Goal: Task Accomplishment & Management: Use online tool/utility

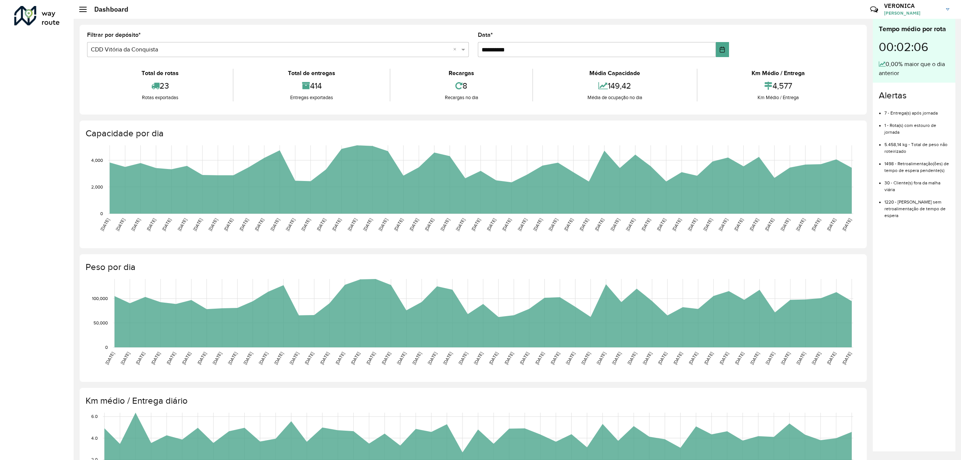
click at [80, 9] on span at bounding box center [83, 9] width 8 height 1
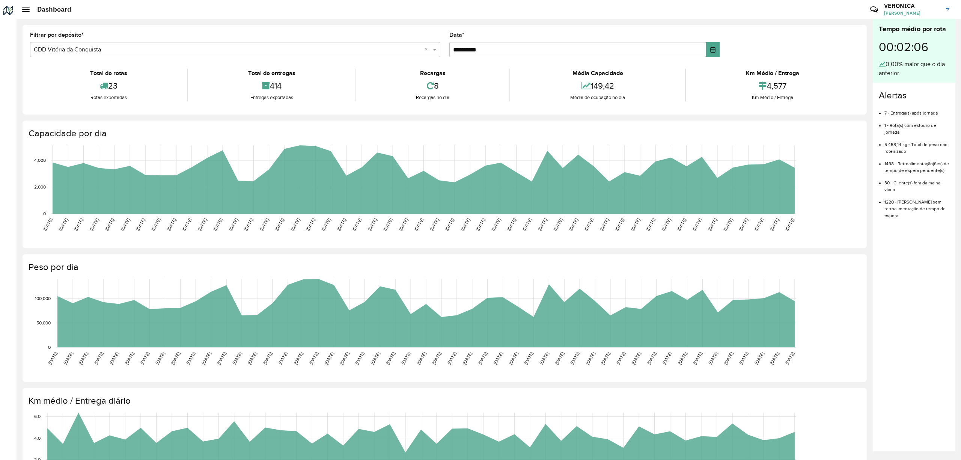
click at [26, 8] on div at bounding box center [26, 9] width 8 height 5
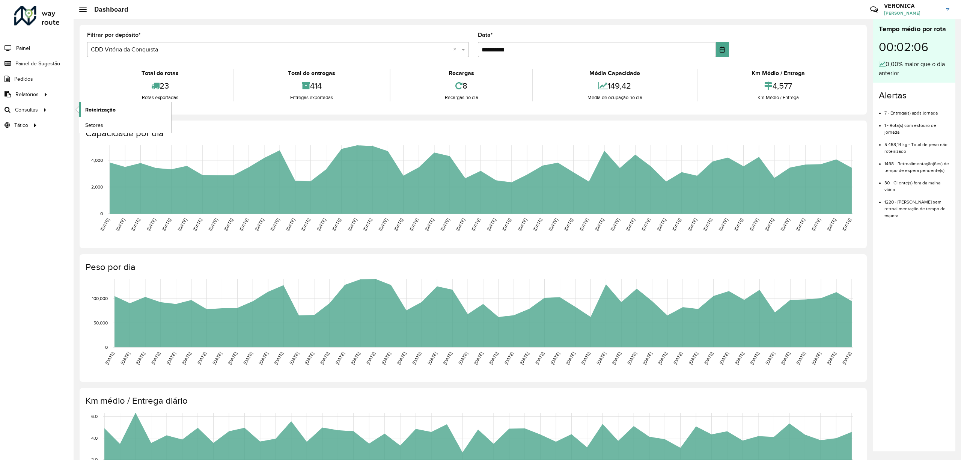
click at [112, 109] on span "Roteirização" at bounding box center [100, 110] width 30 height 8
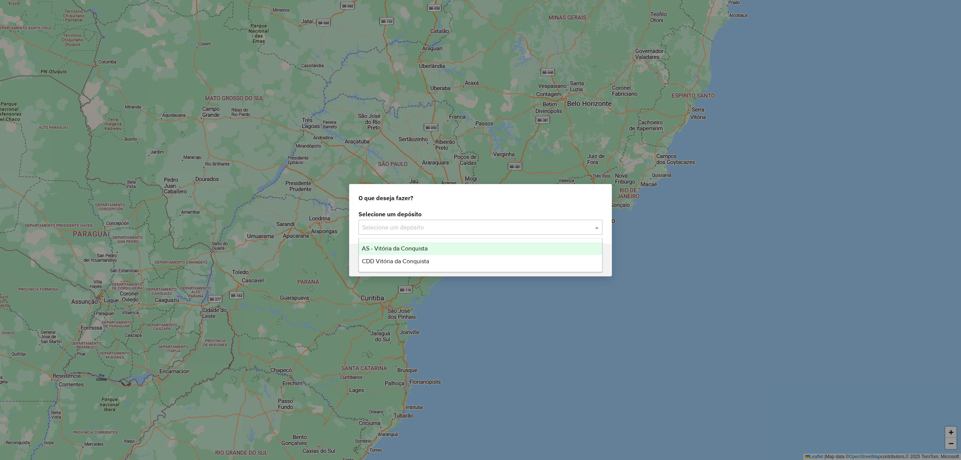
click at [437, 228] on input "text" at bounding box center [472, 227] width 221 height 9
click at [420, 258] on span "CDD Vitória da Conquista" at bounding box center [395, 261] width 67 height 6
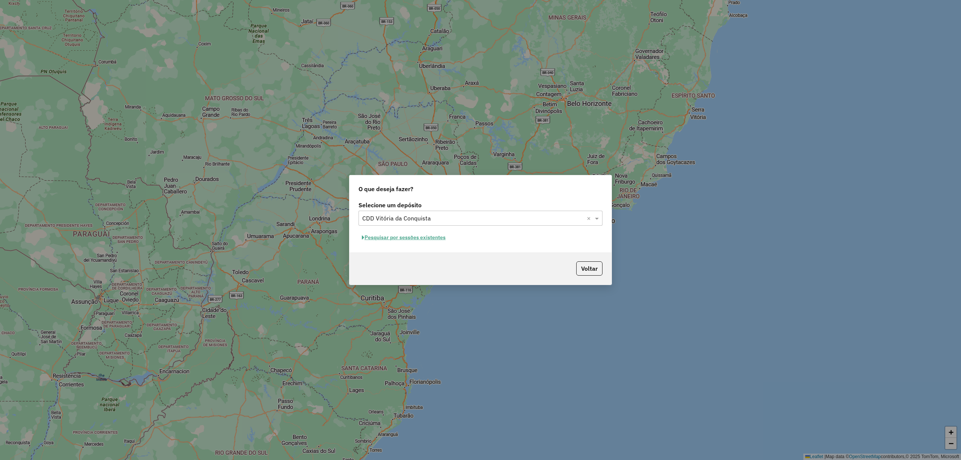
click at [419, 237] on button "Pesquisar por sessões existentes" at bounding box center [403, 238] width 90 height 12
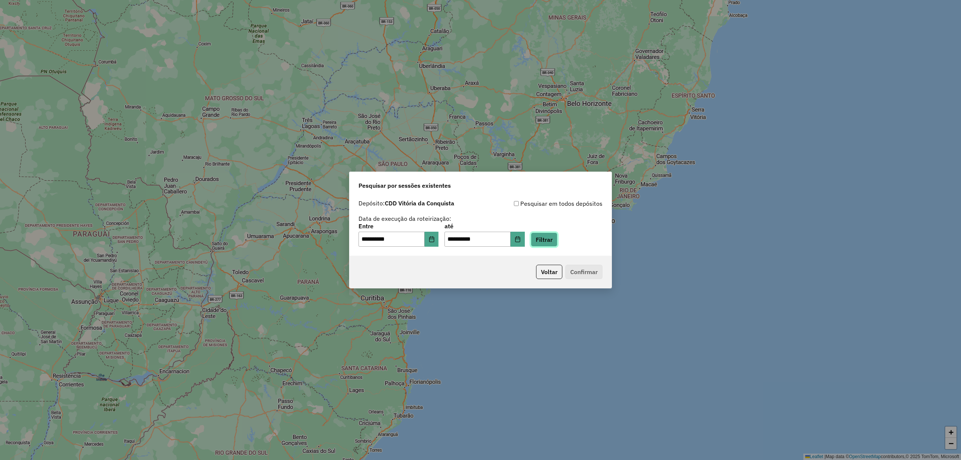
click at [557, 241] on button "Filtrar" at bounding box center [544, 239] width 27 height 14
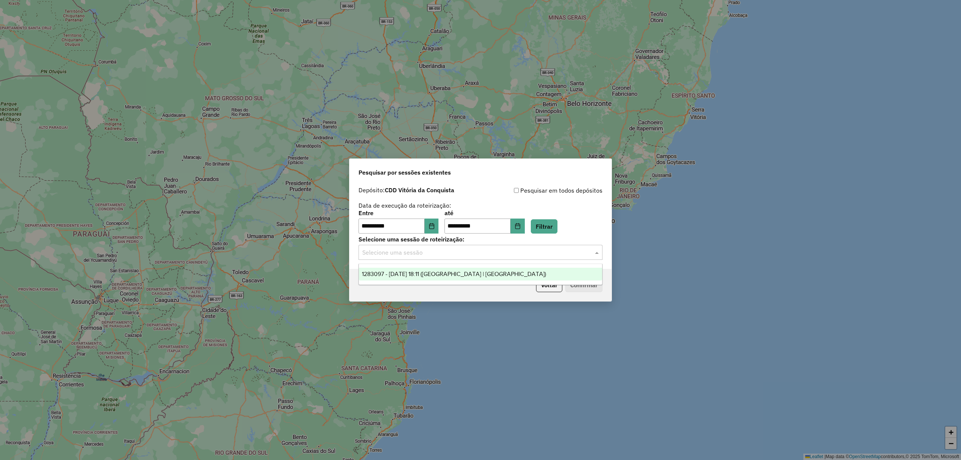
click at [563, 254] on input "text" at bounding box center [472, 252] width 221 height 9
click at [426, 270] on div "1283097 - 26/09/2025 18:11 (Rota | AS)" at bounding box center [480, 274] width 243 height 13
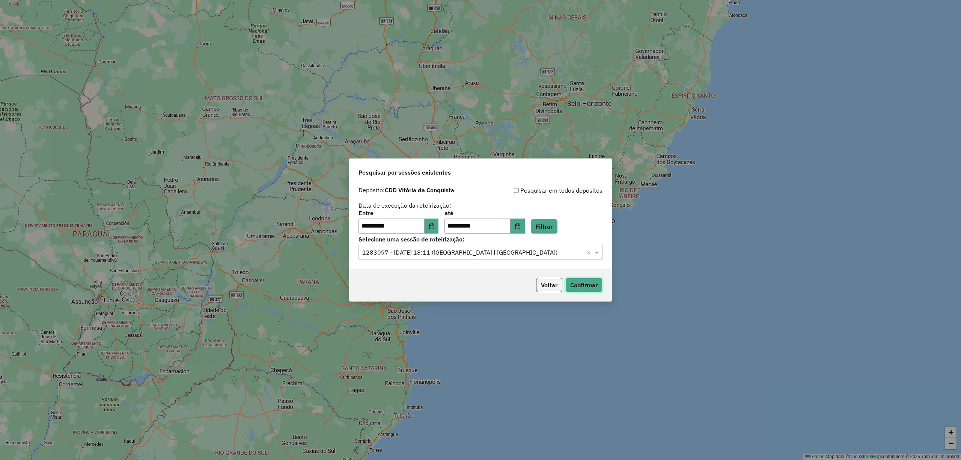
click at [593, 287] on button "Confirmar" at bounding box center [583, 285] width 37 height 14
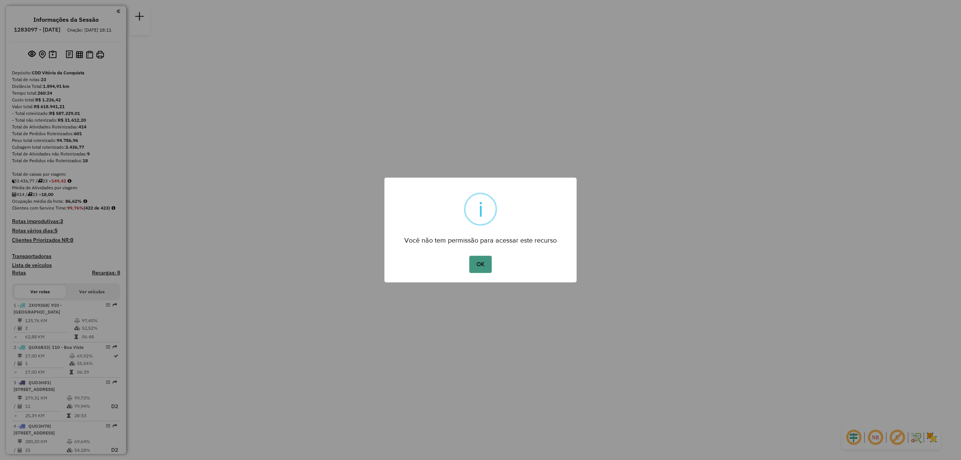
click at [475, 265] on button "OK" at bounding box center [480, 264] width 22 height 17
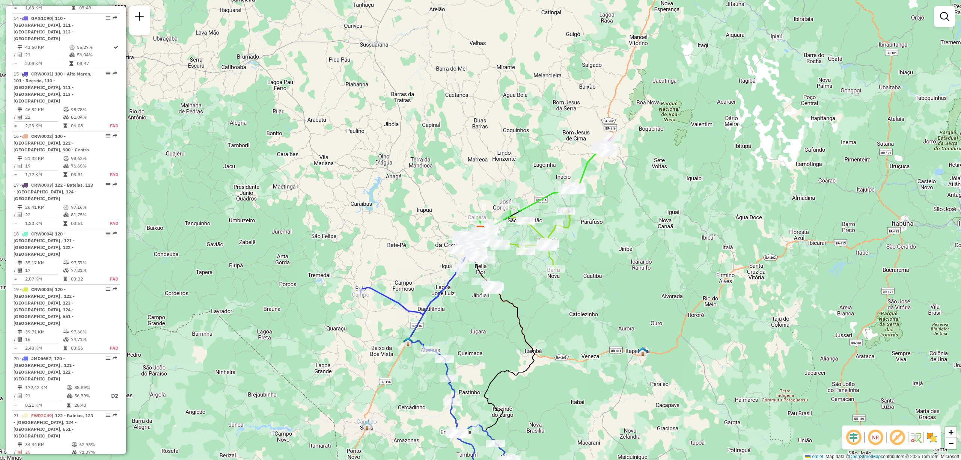
scroll to position [1023, 0]
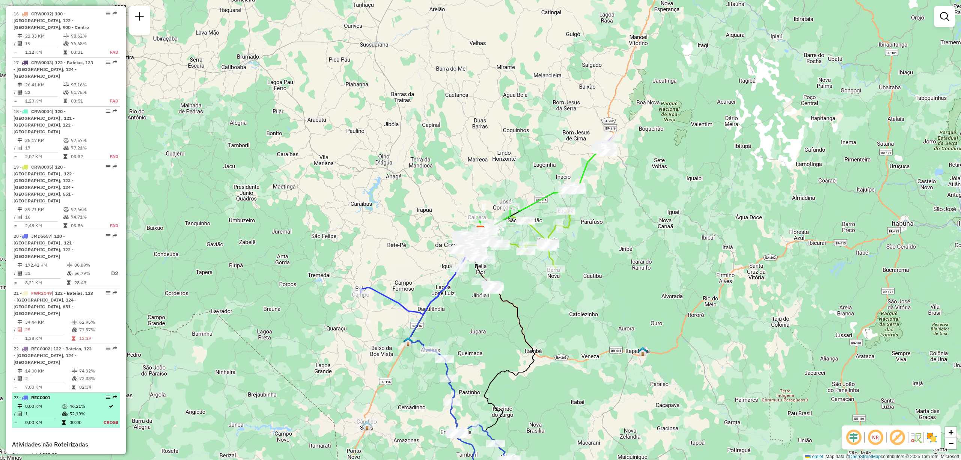
click at [56, 394] on div "23 - REC0001" at bounding box center [54, 397] width 80 height 7
select select "**********"
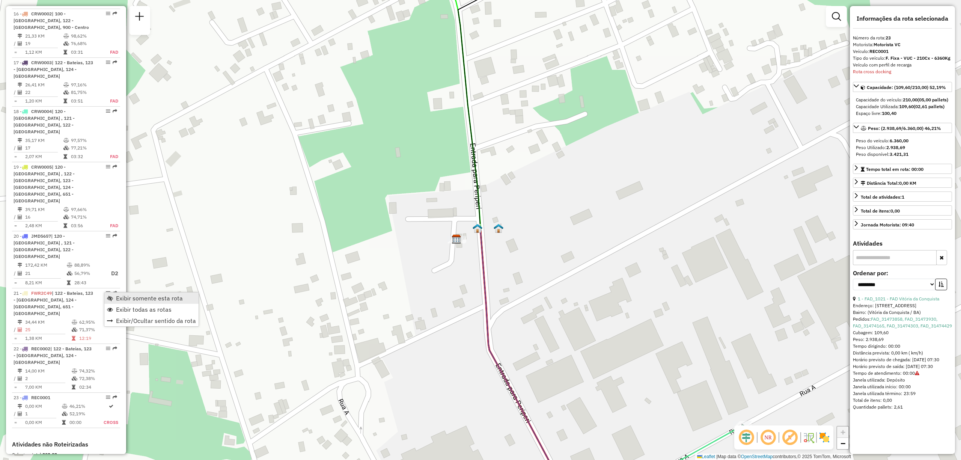
click at [140, 300] on span "Exibir somente esta rota" at bounding box center [149, 298] width 67 height 6
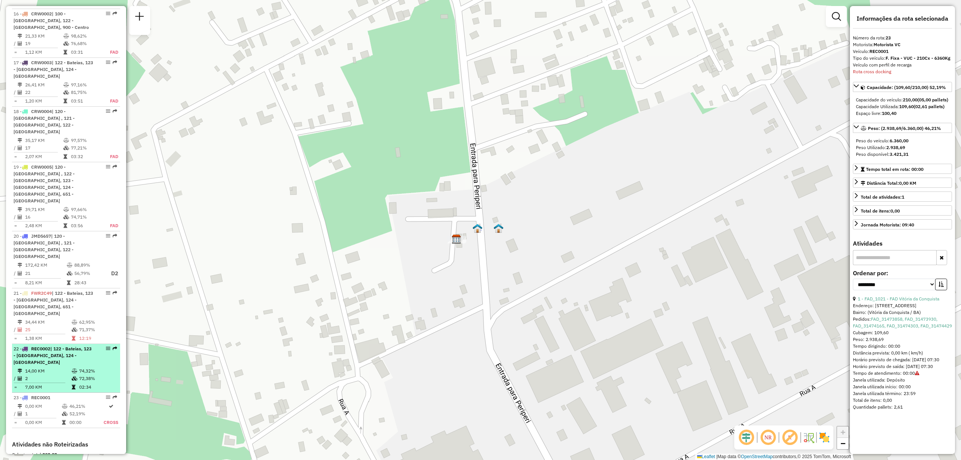
click at [65, 345] on div "22 - REC0002 | 122 - Bateias, 123 - [GEOGRAPHIC_DATA], 124 - [GEOGRAPHIC_DATA]" at bounding box center [54, 355] width 80 height 20
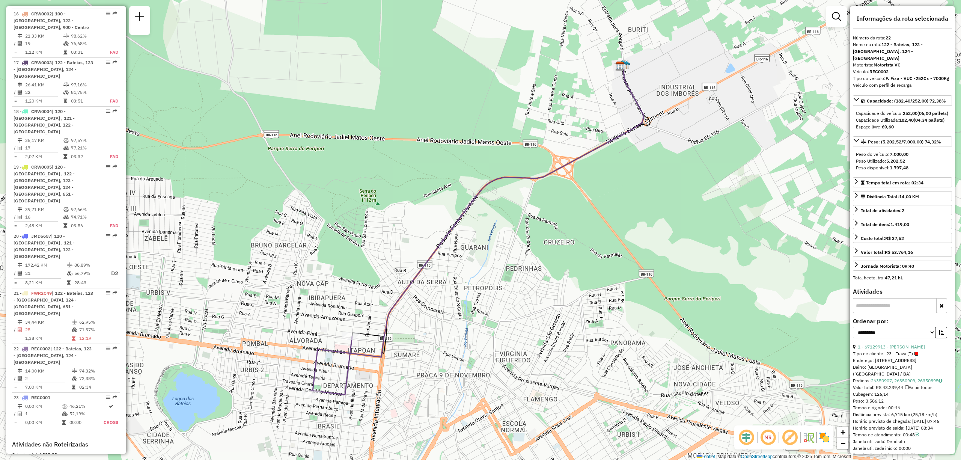
scroll to position [184, 0]
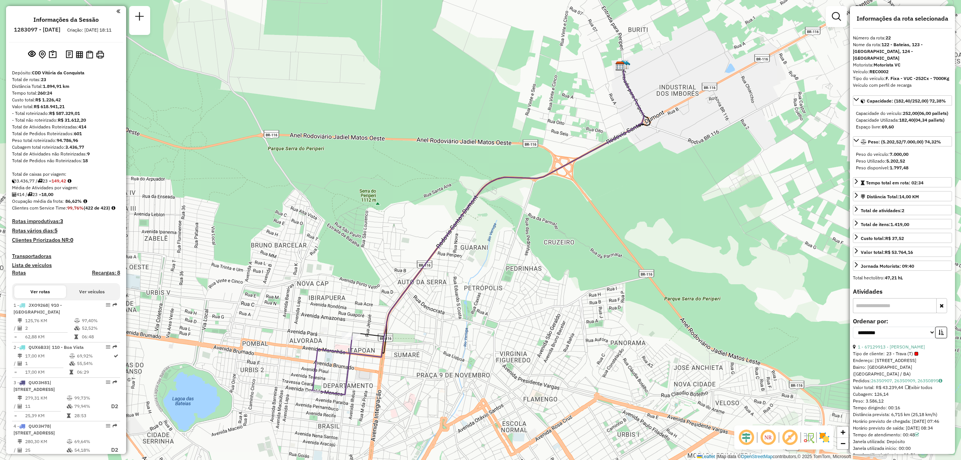
select select "**********"
